Goal: Communication & Community: Answer question/provide support

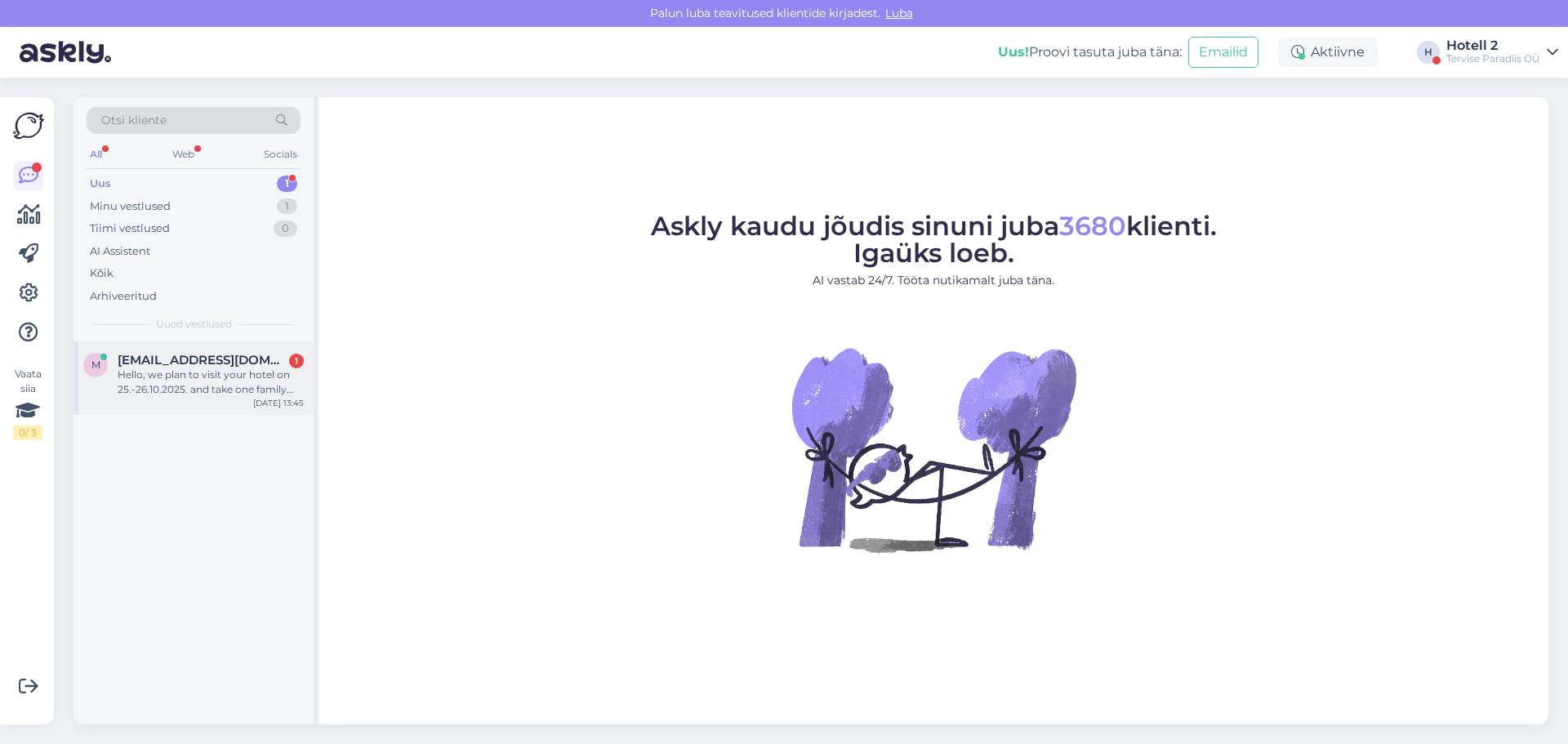
click at [162, 359] on span "[EMAIL_ADDRESS][DOMAIN_NAME]" at bounding box center [202, 360] width 170 height 15
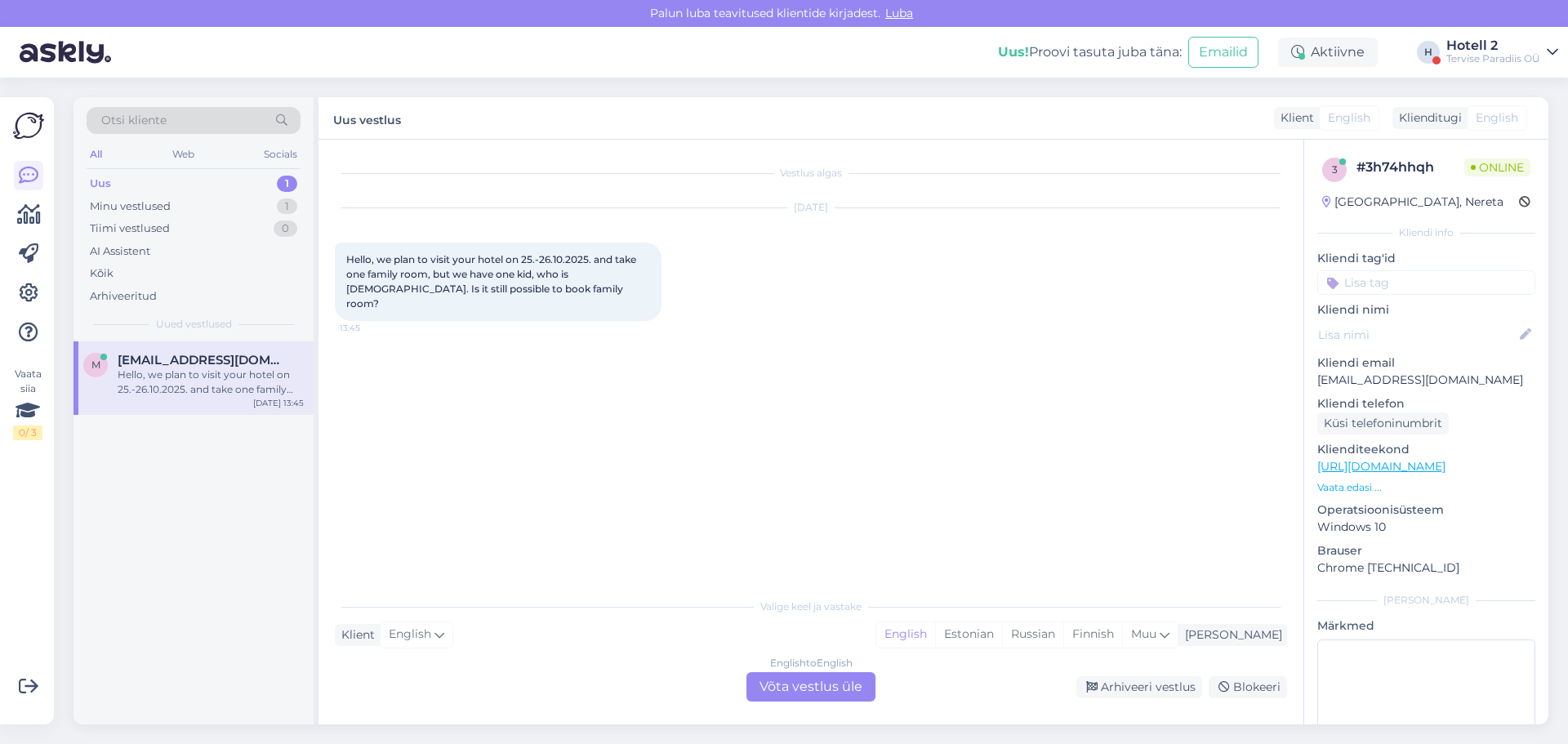
click at [830, 683] on div "English to English Võta vestlus üle" at bounding box center [810, 687] width 129 height 29
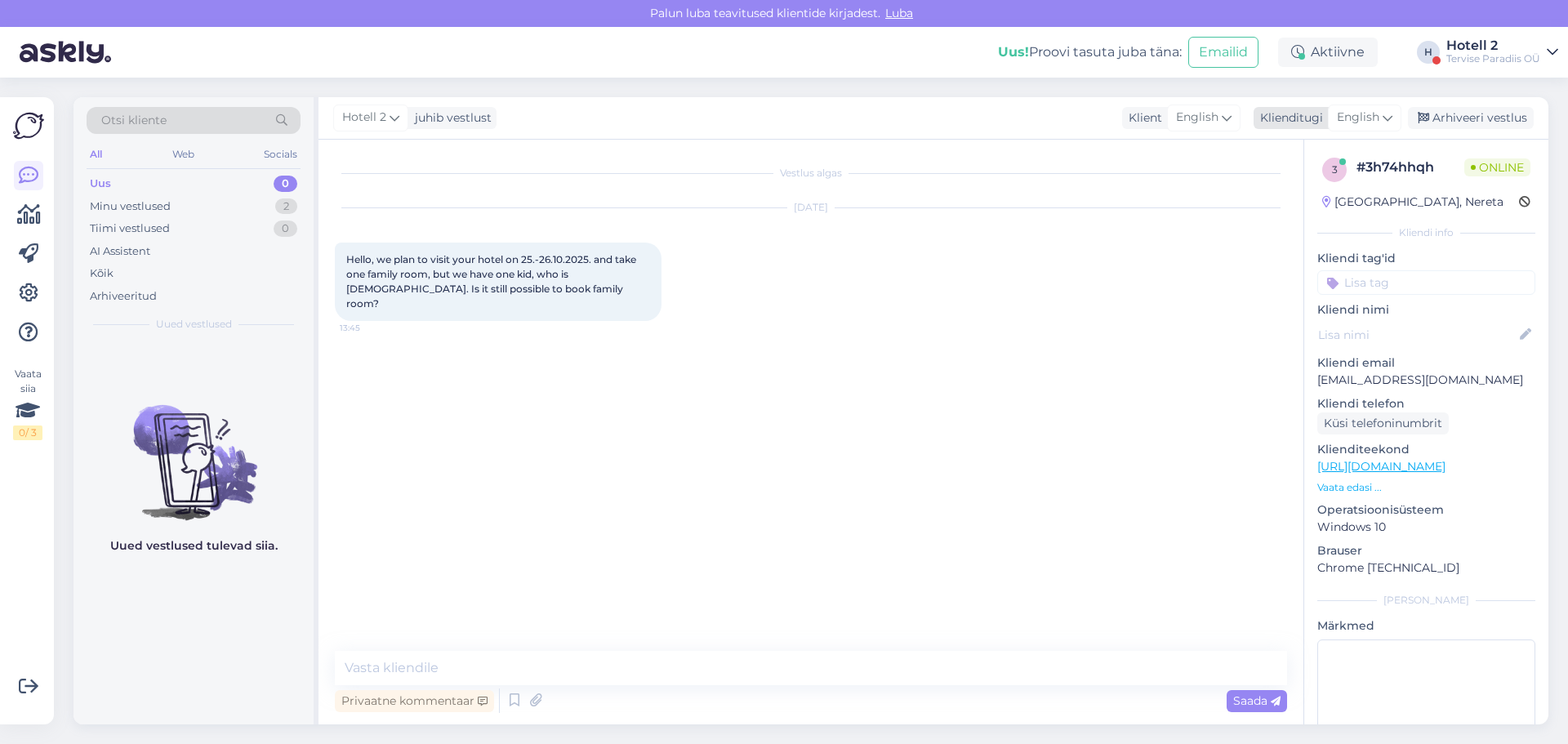
click at [1362, 118] on span "English" at bounding box center [1358, 118] width 42 height 18
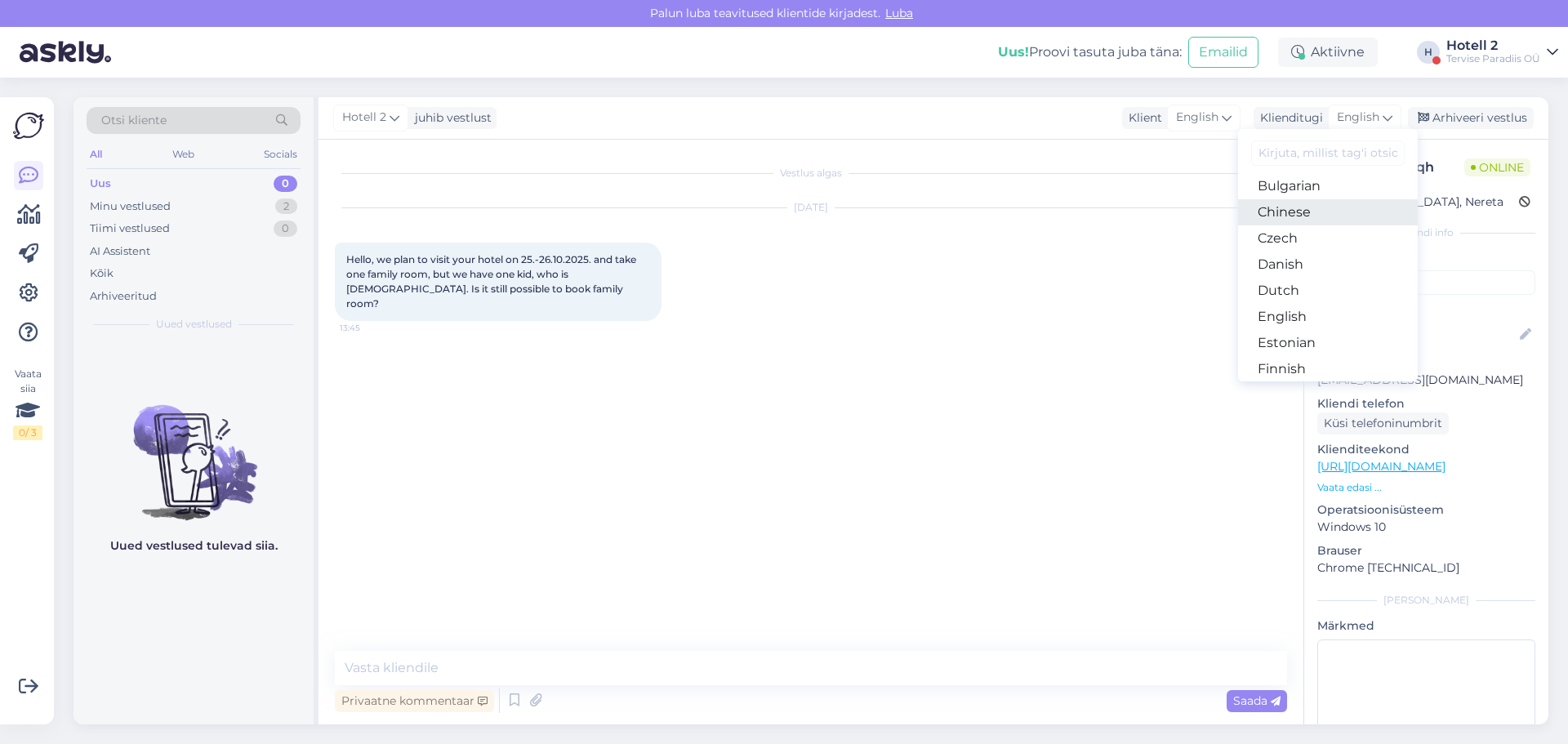
scroll to position [81, 0]
click at [1298, 314] on link "Estonian" at bounding box center [1328, 317] width 180 height 26
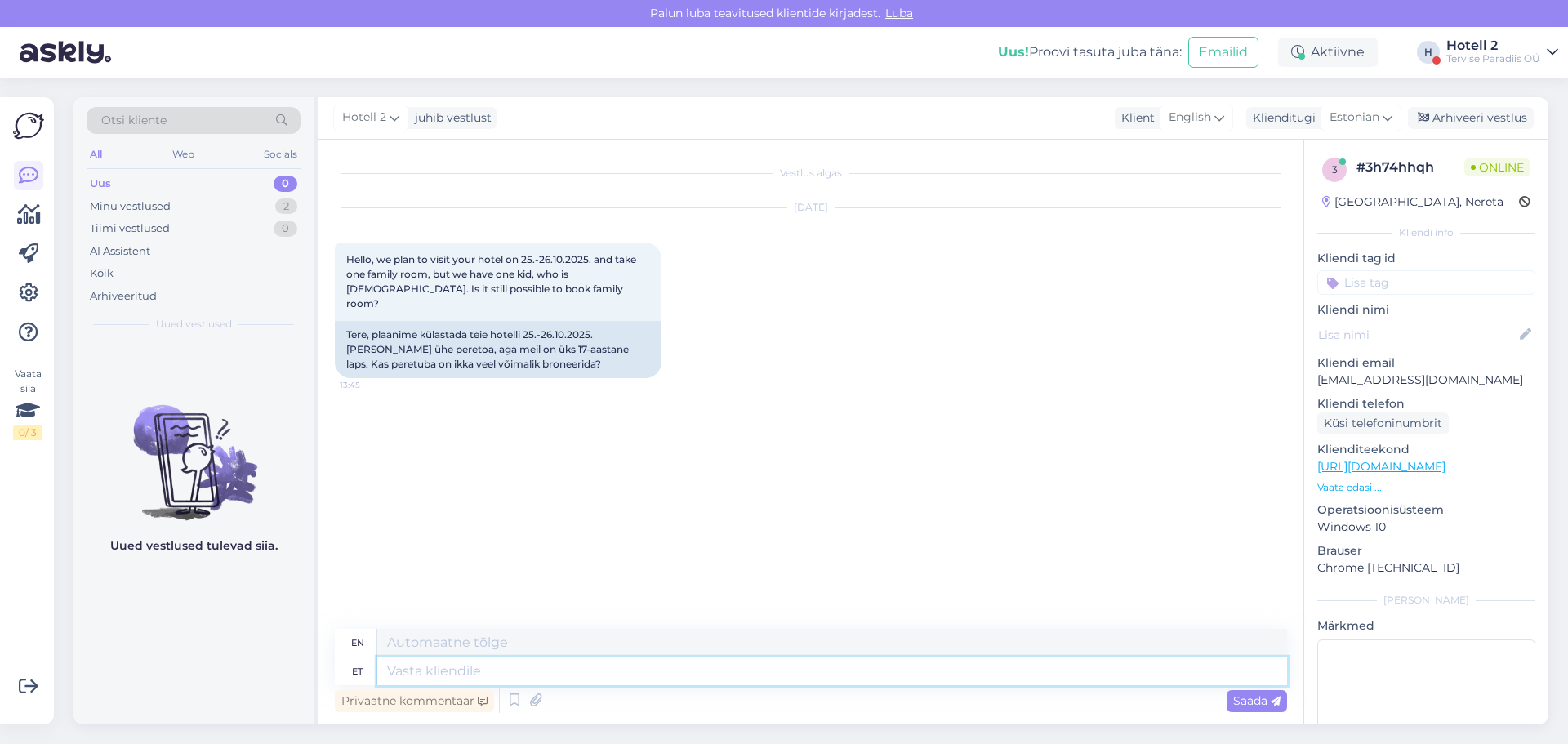
click at [421, 669] on textarea at bounding box center [832, 671] width 910 height 28
type textarea "Tere!"
type textarea "Hello"
type textarea "Tere!"
type textarea "Hello!"
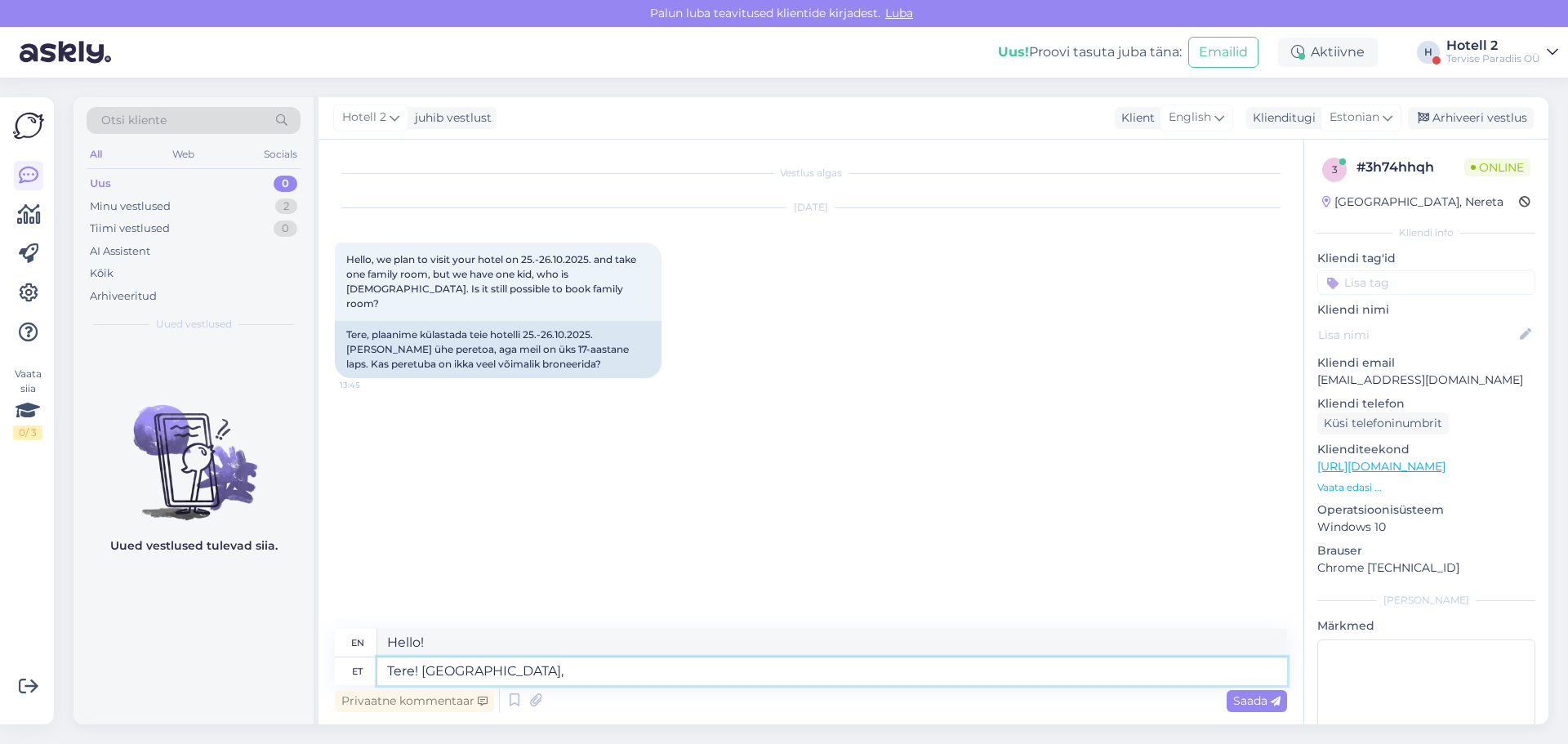
type textarea "Tere! Jaa, i"
type textarea "Hello! Yes,"
type textarea "Tere! Jaa, ikka o"
type textarea "Hello! Yes, still."
type textarea "Tere! Jaa, ikka on v"
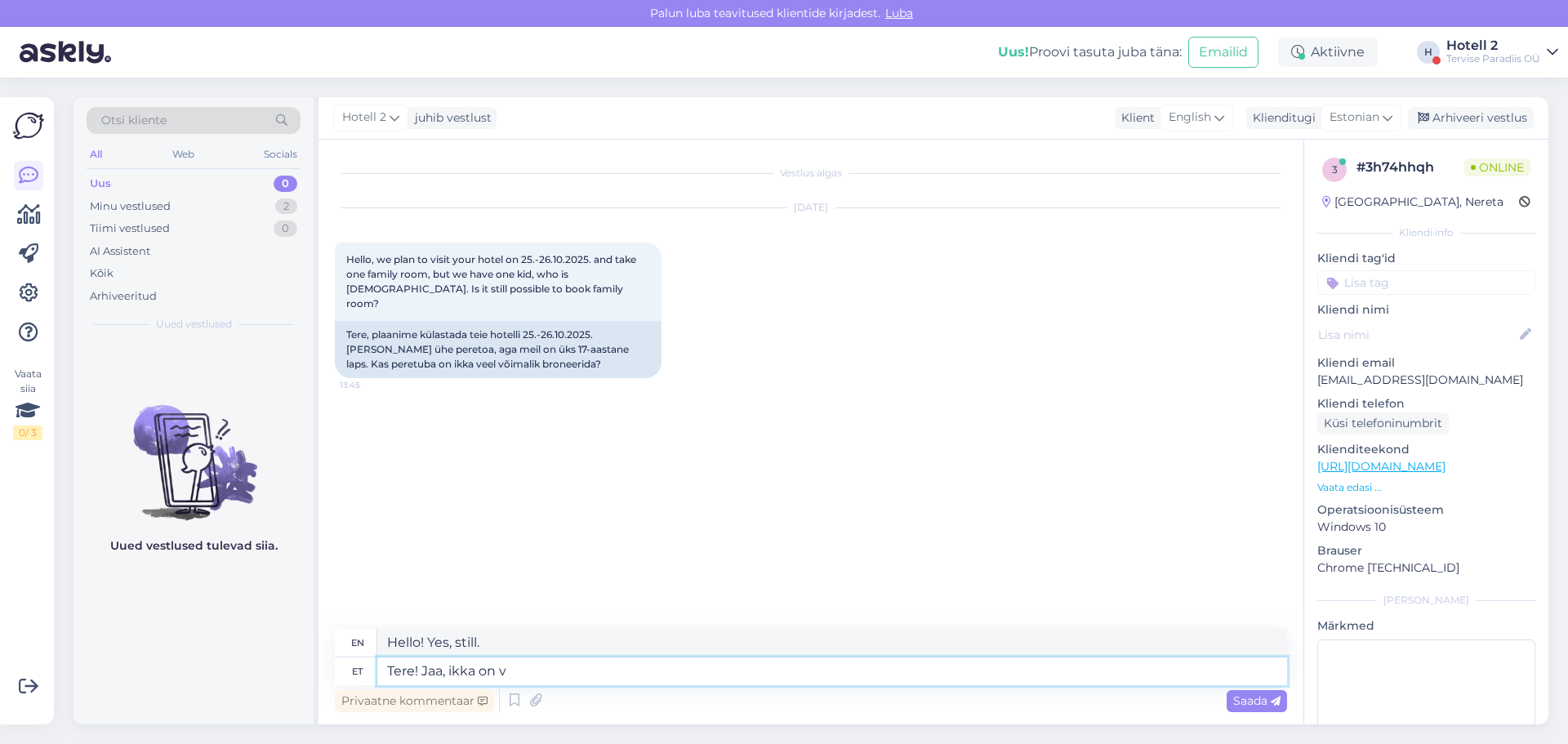
type textarea "Hello! Yes, it still is."
type textarea "Tere! Jaa, ikka on võimalik."
type textarea "Hello! Yes, it is still possible."
type textarea "Tere! Jaa, ikka on võimalik."
click at [1253, 703] on span "Saada" at bounding box center [1257, 701] width 48 height 15
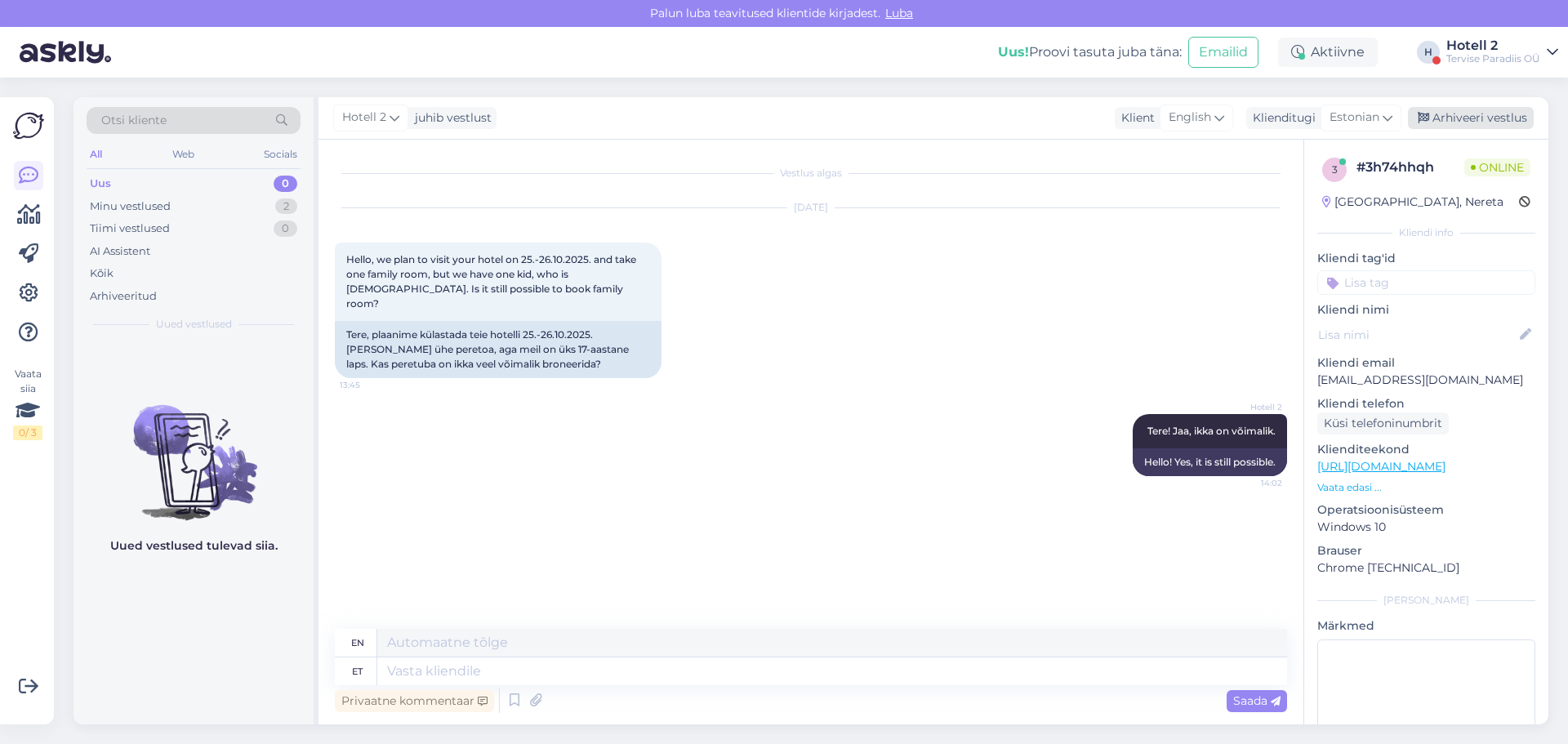
click at [1470, 113] on div "Arhiveeri vestlus" at bounding box center [1470, 118] width 125 height 22
